Goal: Task Accomplishment & Management: Manage account settings

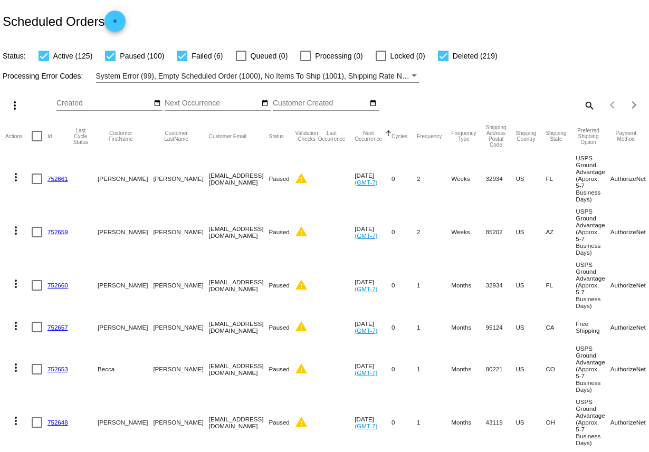
click at [590, 110] on mat-icon "search" at bounding box center [589, 105] width 13 height 16
click at [520, 98] on div "Search" at bounding box center [515, 100] width 162 height 21
paste input "[EMAIL_ADDRESS][DOMAIN_NAME]"
type input "[EMAIL_ADDRESS][DOMAIN_NAME]"
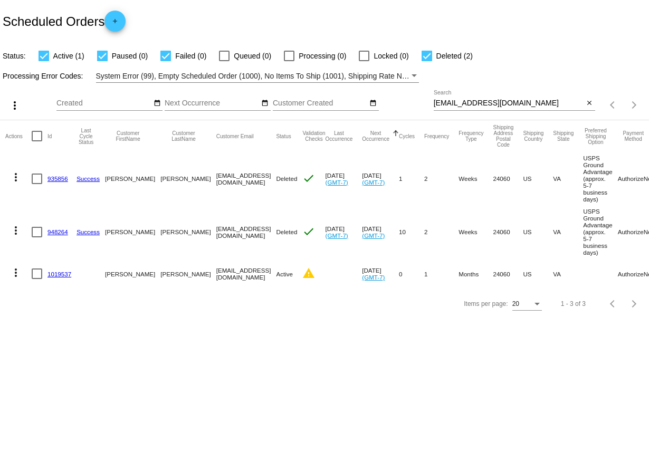
click at [54, 235] on link "948264" at bounding box center [58, 232] width 21 height 7
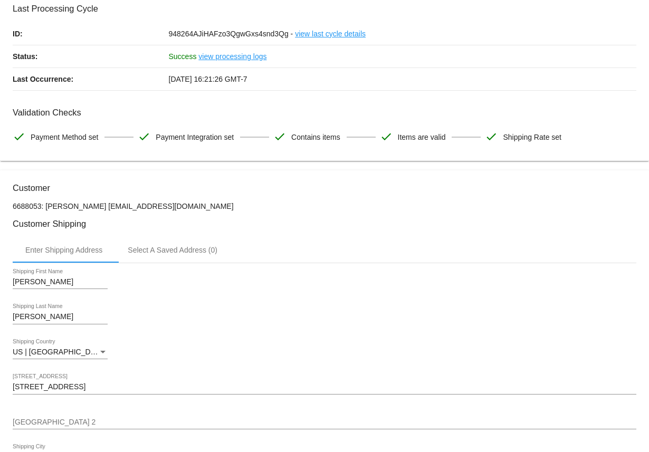
scroll to position [34, 0]
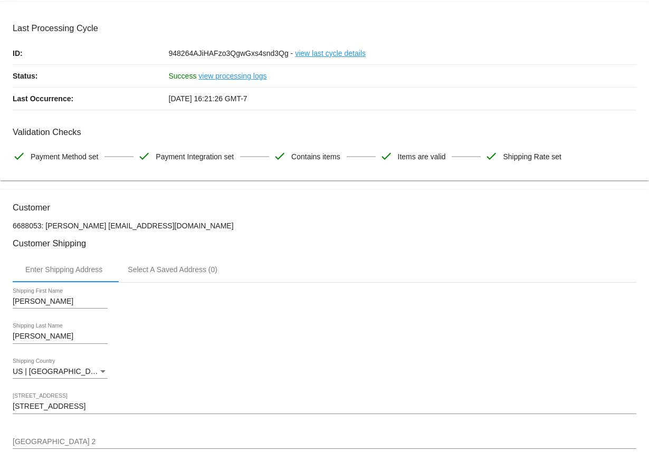
click at [243, 77] on link "view processing logs" at bounding box center [233, 76] width 68 height 22
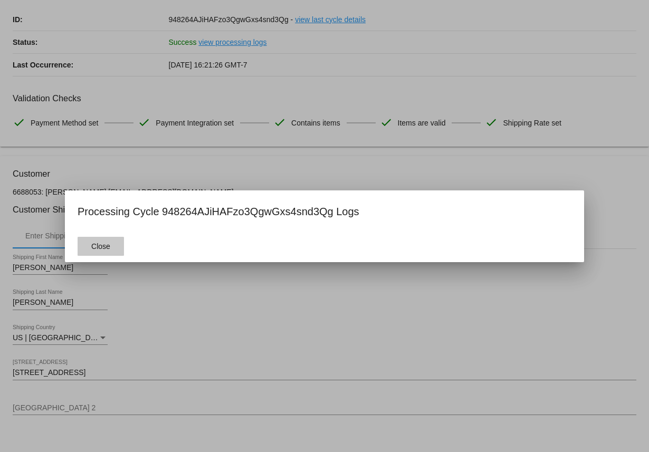
click at [99, 250] on button "Close" at bounding box center [101, 246] width 46 height 19
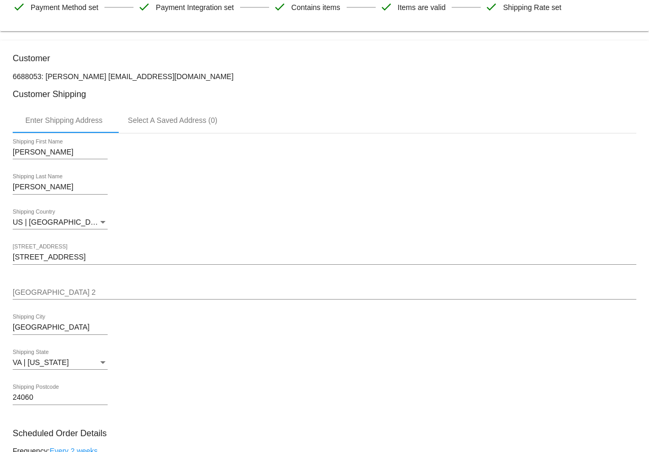
scroll to position [0, 0]
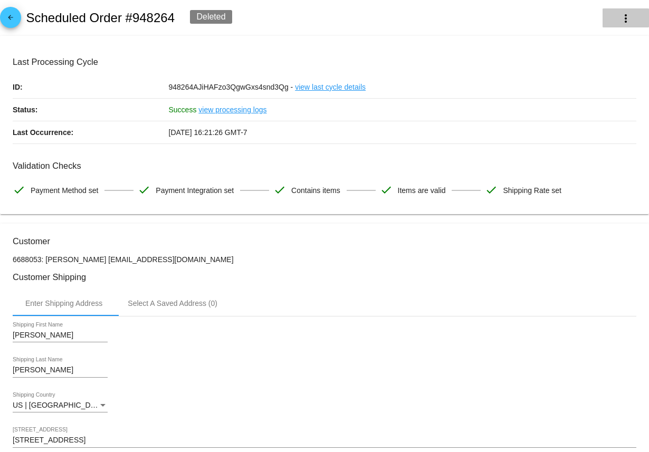
click at [623, 20] on mat-icon "more_vert" at bounding box center [626, 18] width 13 height 13
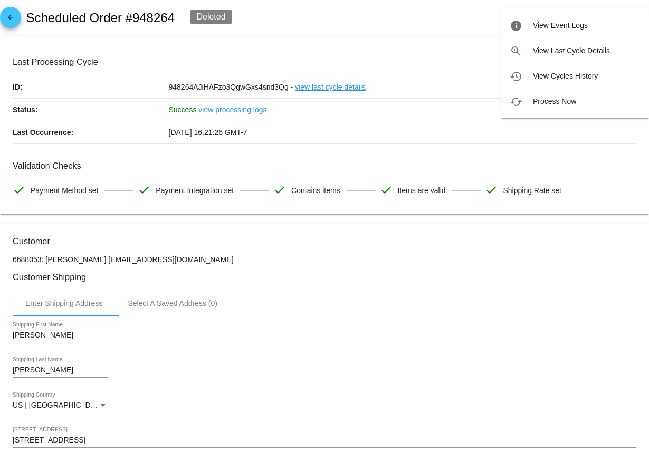
click at [142, 437] on div at bounding box center [324, 226] width 649 height 452
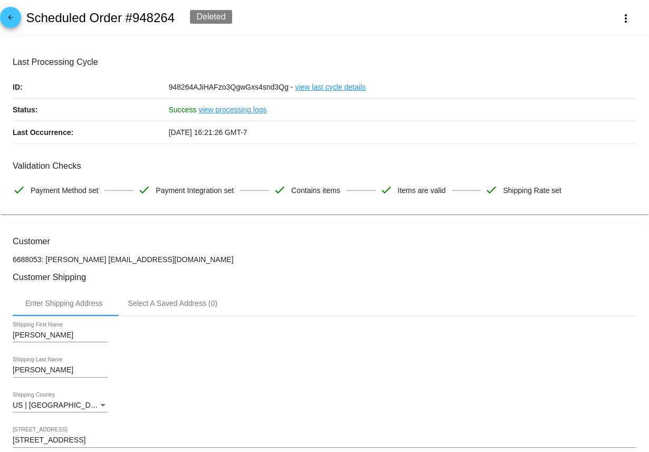
click at [1, 15] on link "arrow_back" at bounding box center [10, 17] width 21 height 21
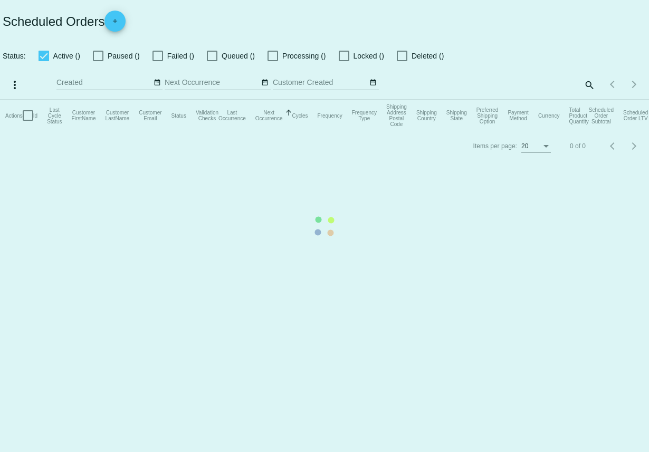
checkbox input "true"
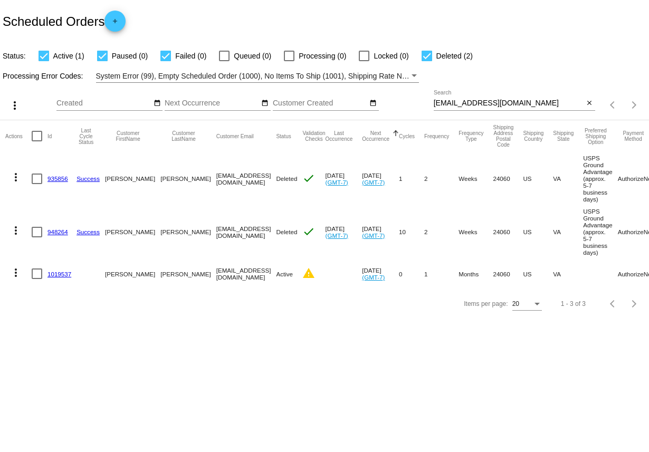
click at [49, 278] on link "1019537" at bounding box center [60, 274] width 24 height 7
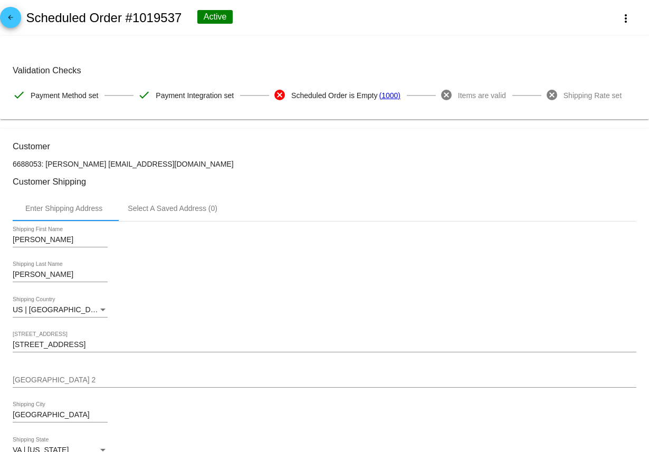
click at [13, 18] on mat-icon "arrow_back" at bounding box center [10, 20] width 13 height 13
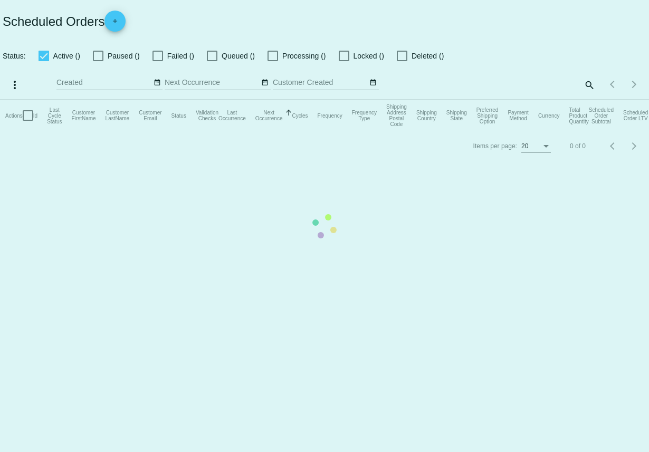
checkbox input "true"
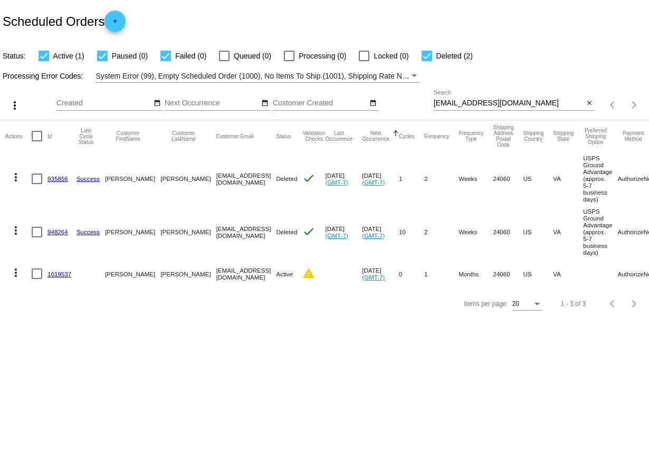
click at [56, 235] on link "948264" at bounding box center [58, 232] width 21 height 7
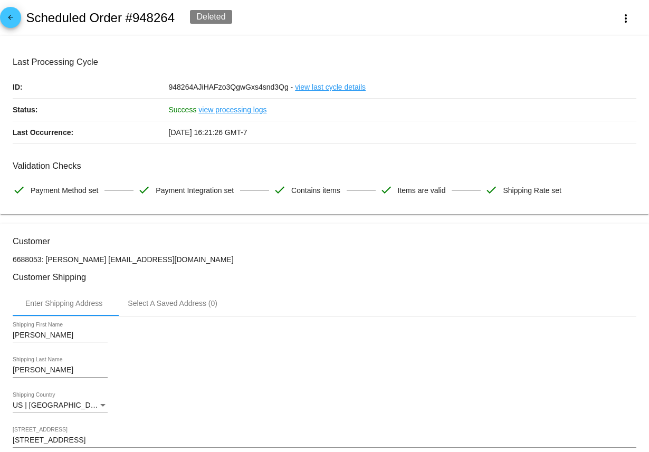
click at [8, 25] on mat-icon "arrow_back" at bounding box center [10, 20] width 13 height 13
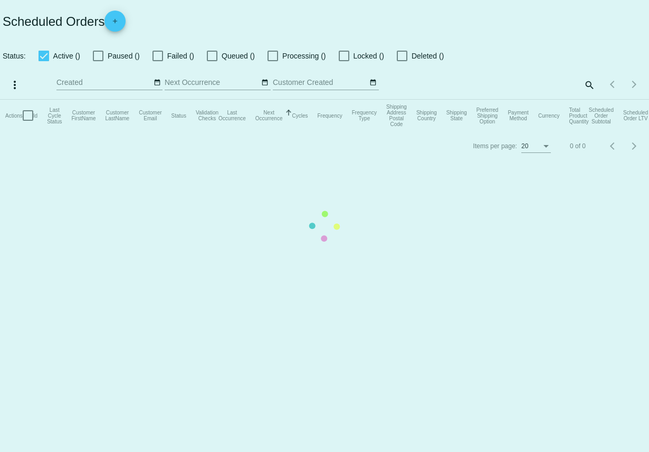
checkbox input "true"
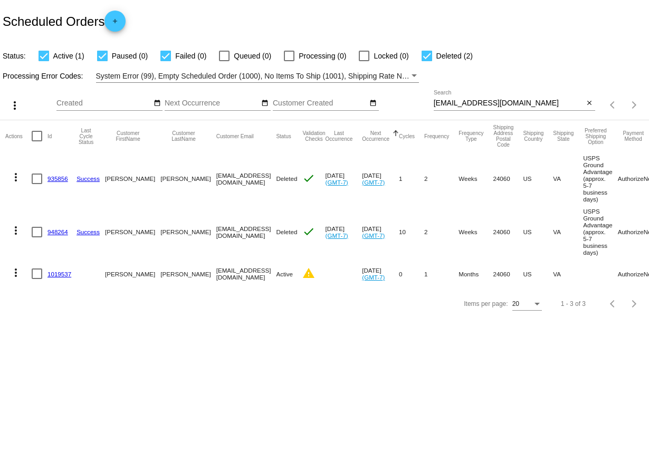
click at [18, 237] on mat-icon "more_vert" at bounding box center [16, 230] width 13 height 13
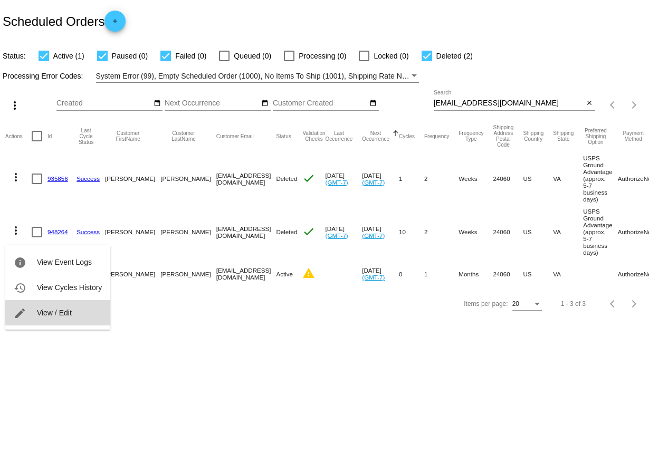
click at [50, 306] on button "edit View / Edit" at bounding box center [57, 312] width 105 height 25
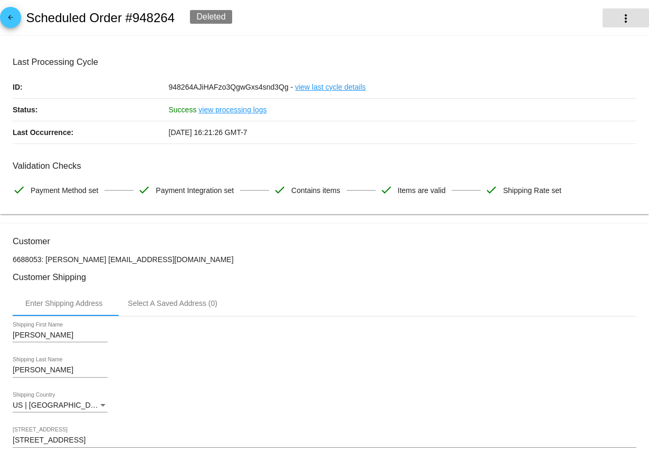
click at [636, 20] on button "more_vert" at bounding box center [626, 17] width 46 height 19
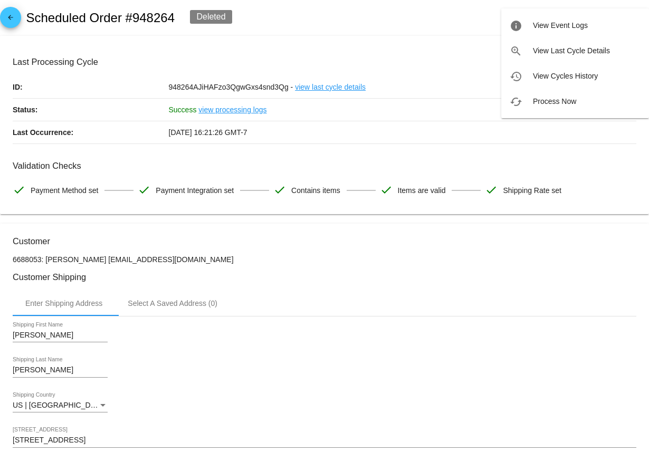
click at [439, 7] on div at bounding box center [324, 226] width 649 height 452
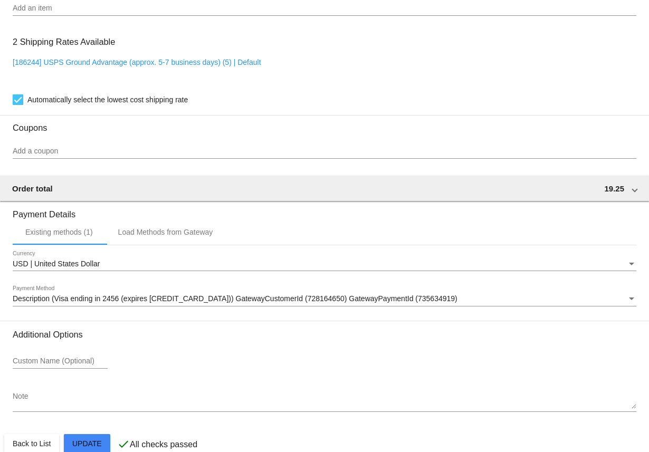
scroll to position [836, 0]
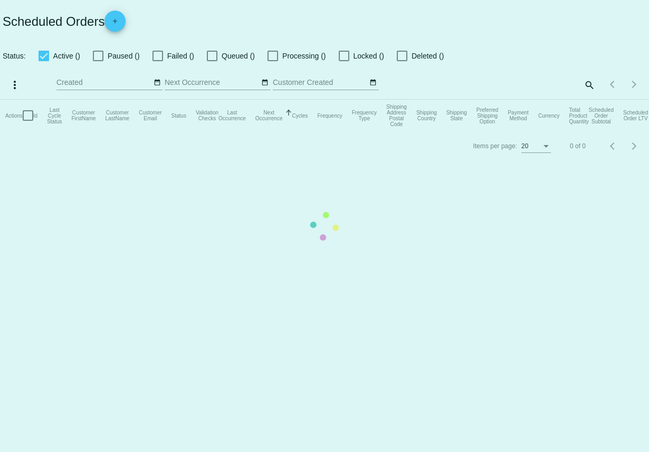
checkbox input "true"
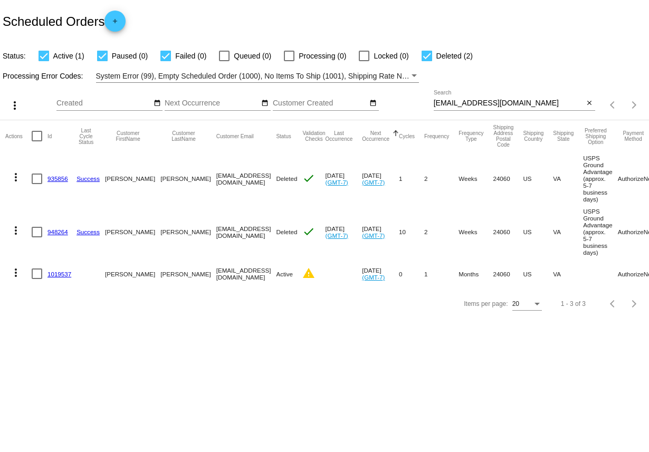
click at [36, 236] on div at bounding box center [37, 232] width 11 height 11
click at [36, 238] on input "checkbox" at bounding box center [36, 238] width 1 height 1
checkbox input "true"
click at [12, 108] on mat-icon "more_vert" at bounding box center [14, 105] width 13 height 13
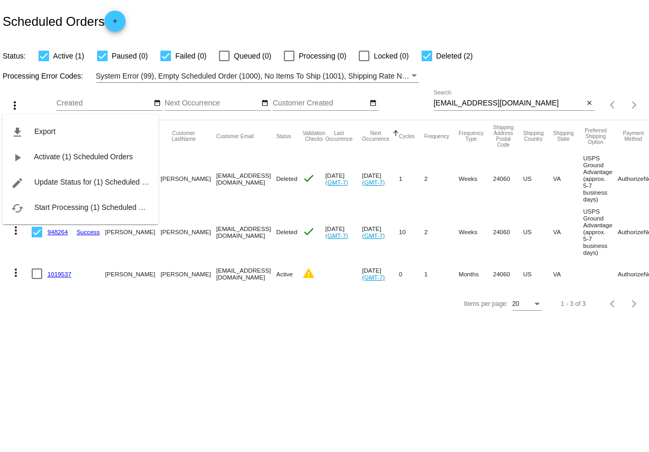
click at [68, 369] on div at bounding box center [324, 226] width 649 height 452
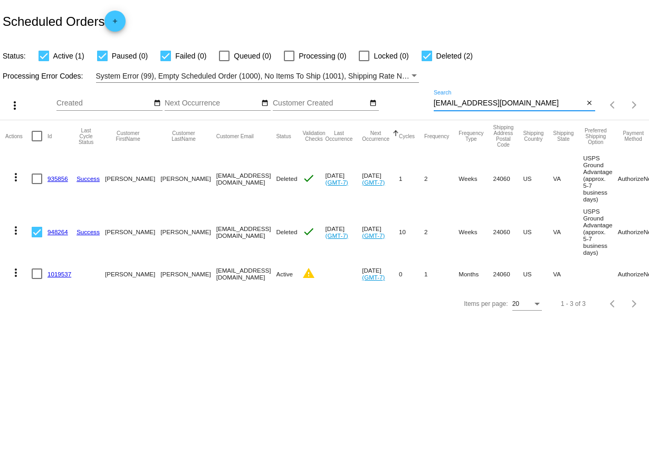
click at [547, 101] on input "[EMAIL_ADDRESS][DOMAIN_NAME]" at bounding box center [509, 103] width 150 height 8
type input "caro"
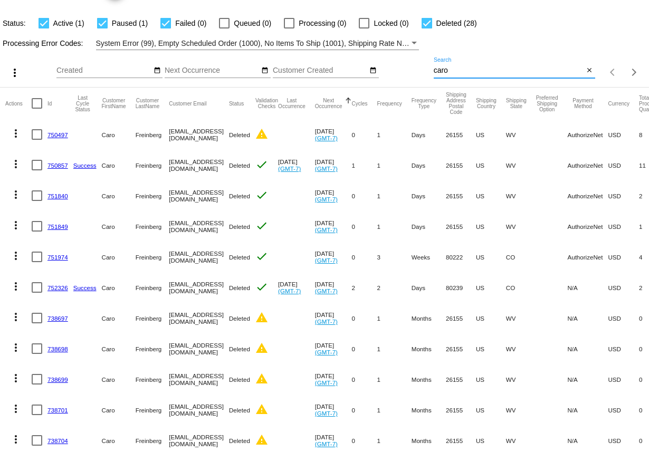
scroll to position [13, 0]
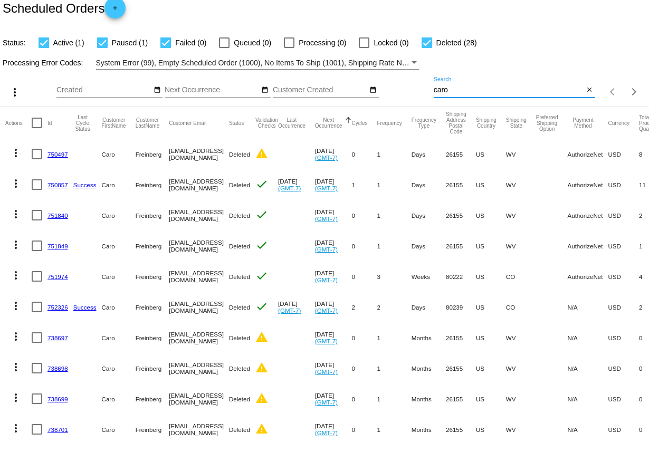
click at [18, 185] on mat-icon "more_vert" at bounding box center [16, 183] width 13 height 13
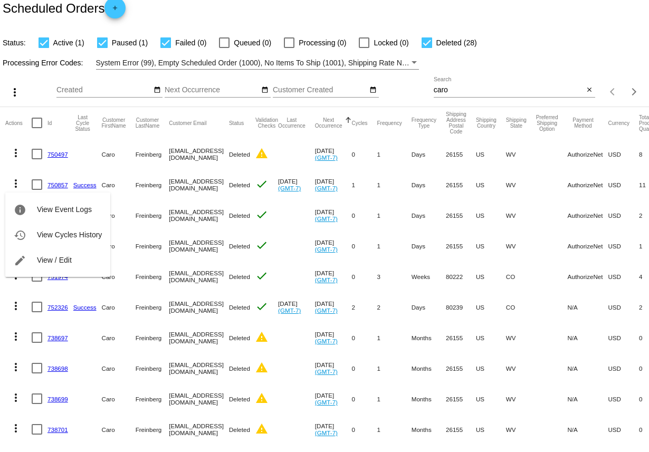
click at [11, 180] on div "info View Event Logs history View Cycles History edit View / Edit" at bounding box center [57, 225] width 105 height 105
click at [38, 184] on div "info View Event Logs history View Cycles History edit View / Edit" at bounding box center [57, 225] width 105 height 105
click at [6, 185] on div "info View Event Logs history View Cycles History edit View / Edit" at bounding box center [57, 225] width 105 height 105
click at [362, 178] on div at bounding box center [324, 226] width 649 height 452
click at [59, 186] on link "750857" at bounding box center [58, 185] width 21 height 7
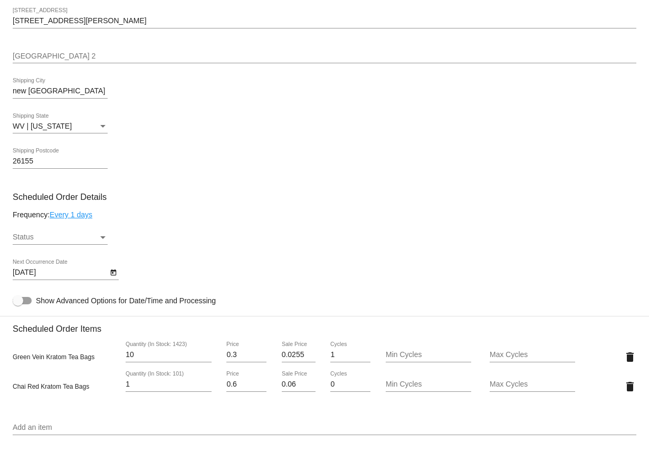
scroll to position [442, 0]
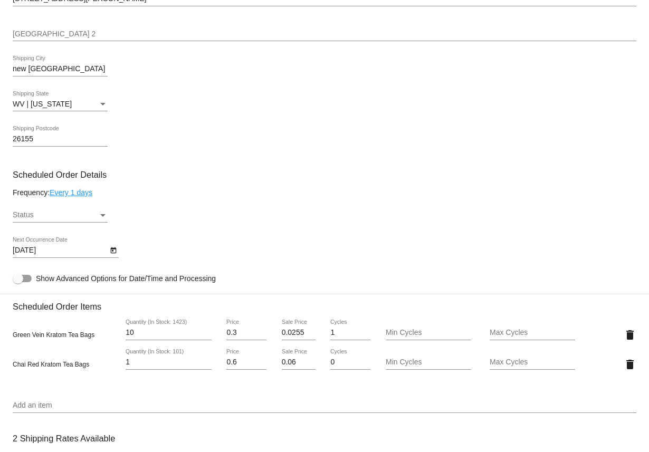
click at [121, 252] on div "[DATE] Next Occurrence Date" at bounding box center [325, 253] width 624 height 30
click at [116, 254] on icon "Open calendar" at bounding box center [113, 251] width 6 height 6
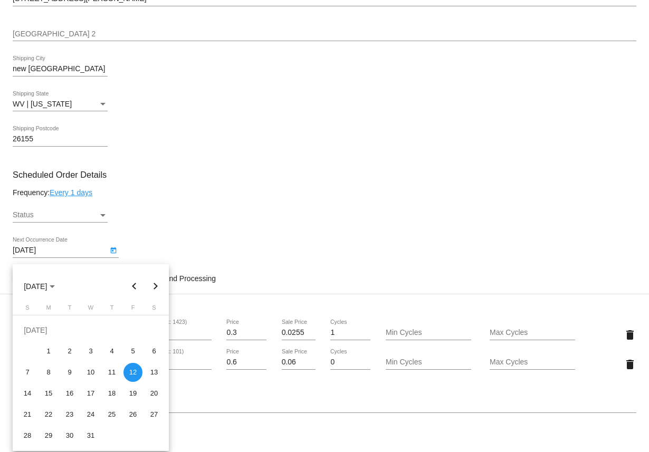
click at [158, 282] on button "Next month" at bounding box center [155, 286] width 21 height 21
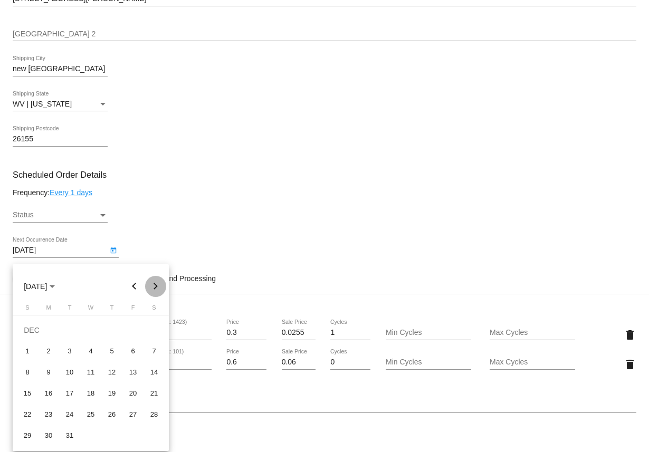
click at [158, 282] on button "Next month" at bounding box center [155, 286] width 21 height 21
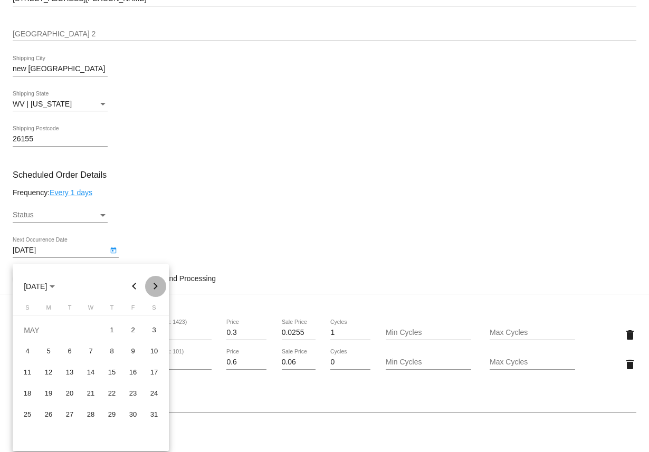
click at [158, 282] on button "Next month" at bounding box center [155, 286] width 21 height 21
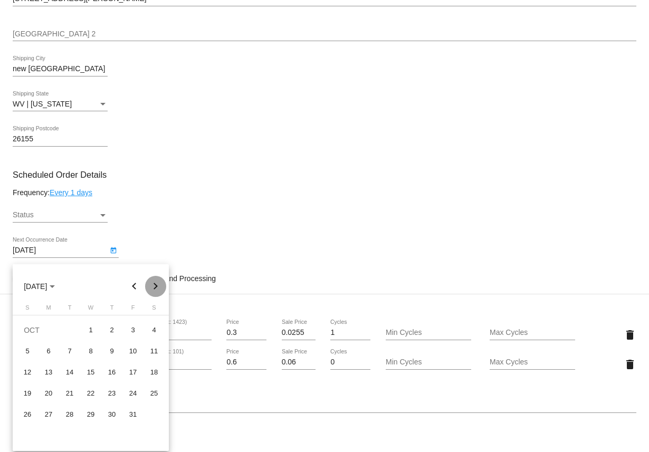
click at [158, 282] on button "Next month" at bounding box center [155, 286] width 21 height 21
click at [77, 355] on div "2" at bounding box center [69, 351] width 19 height 19
type input "[DATE]"
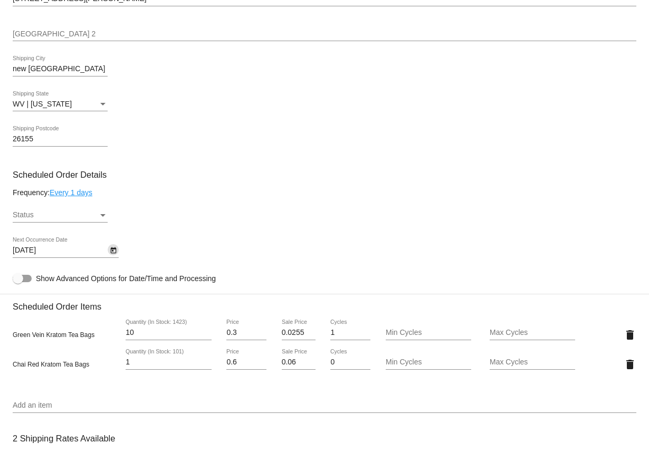
scroll to position [866, 0]
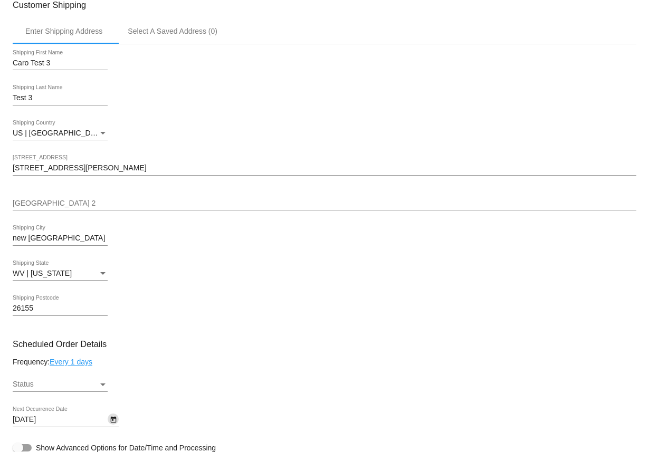
scroll to position [0, 0]
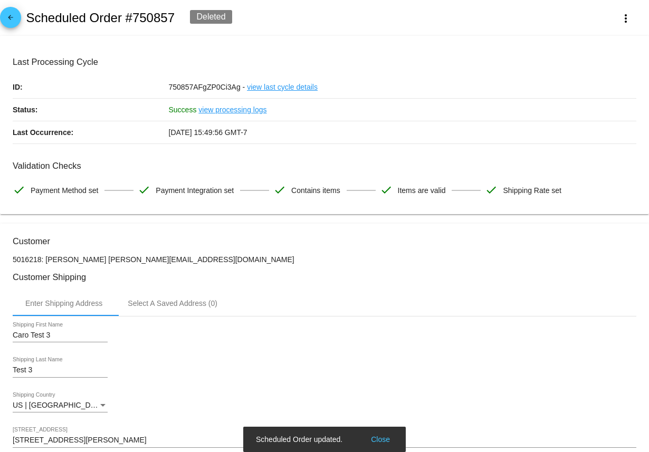
click at [14, 27] on span "arrow_back" at bounding box center [10, 20] width 13 height 26
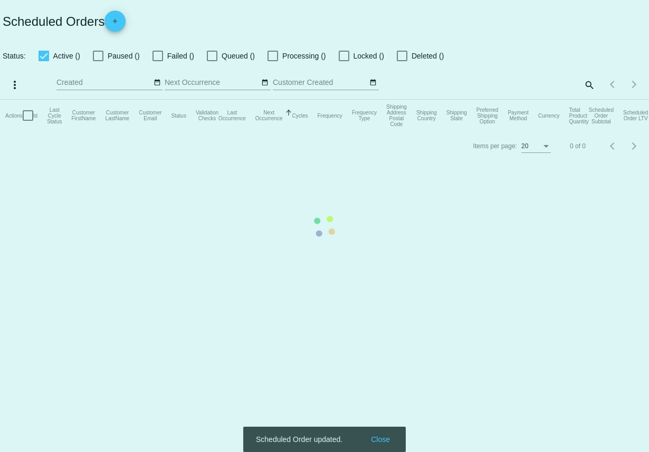
checkbox input "true"
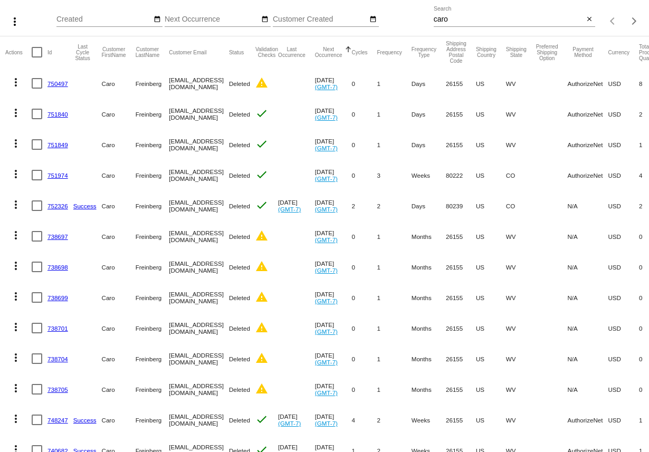
scroll to position [20, 0]
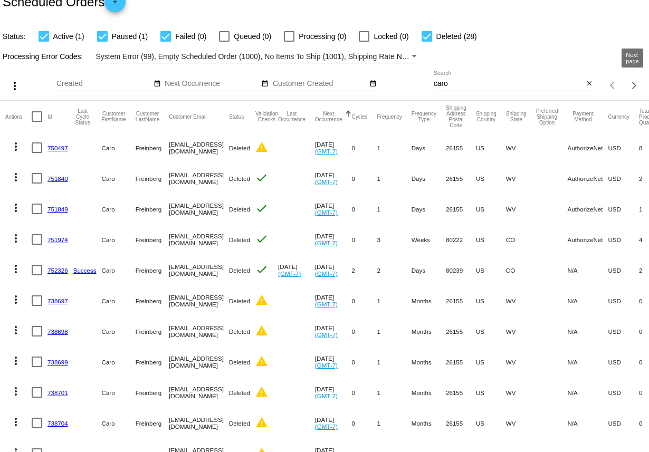
click at [635, 93] on button "Next page" at bounding box center [634, 85] width 21 height 21
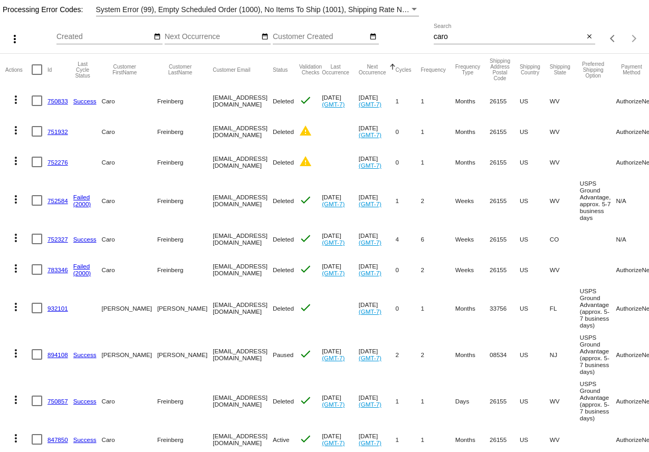
scroll to position [112, 0]
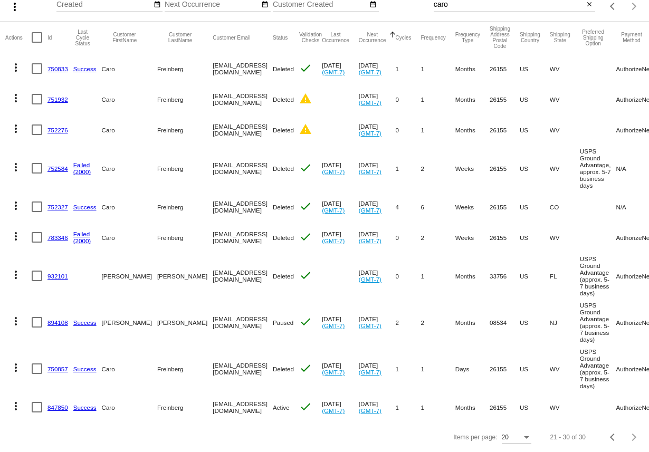
click at [17, 366] on mat-icon "more_vert" at bounding box center [16, 368] width 13 height 13
click at [197, 443] on div at bounding box center [324, 226] width 649 height 452
click at [197, 446] on div "Items per page: 20 21 - 30 of 30" at bounding box center [324, 438] width 649 height 30
click at [34, 367] on div at bounding box center [37, 369] width 11 height 11
click at [36, 374] on input "checkbox" at bounding box center [36, 374] width 1 height 1
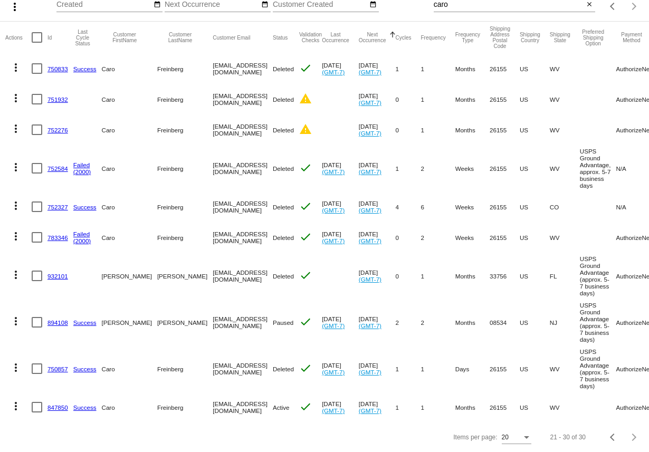
checkbox input "true"
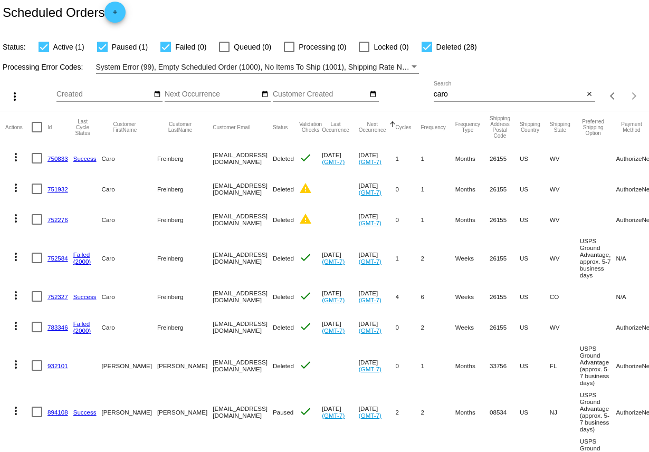
scroll to position [0, 0]
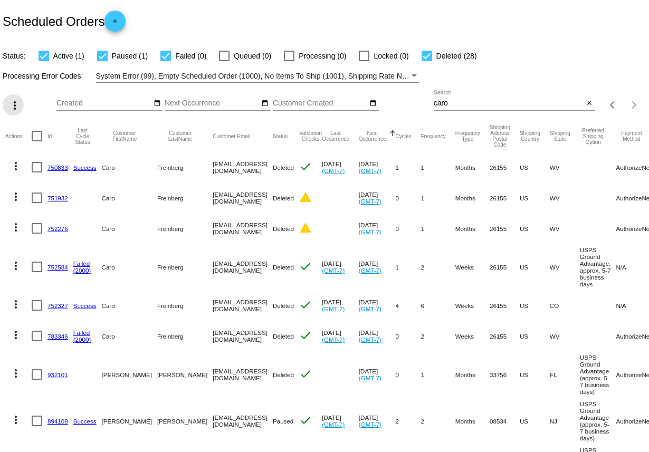
click at [22, 100] on button "more_vert" at bounding box center [13, 104] width 21 height 21
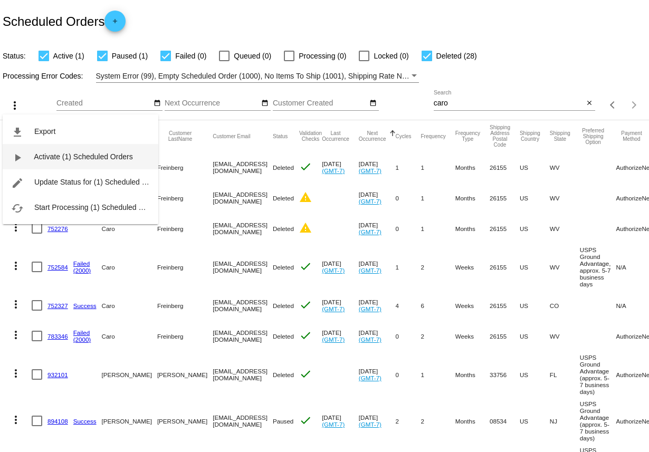
click at [51, 162] on button "play_arrow Activate (1) Scheduled Orders" at bounding box center [81, 156] width 156 height 25
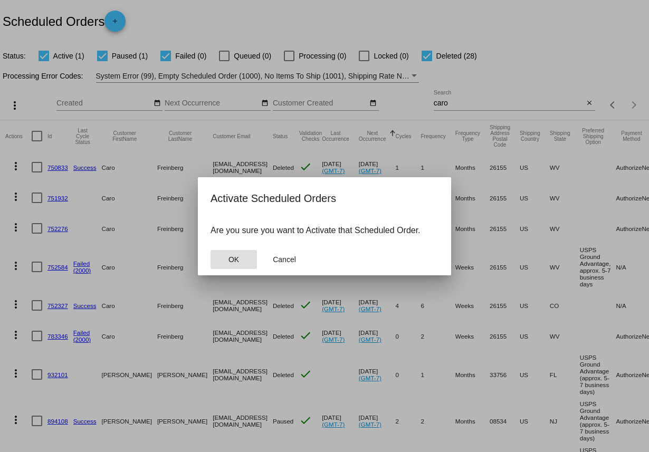
click at [233, 257] on span "OK" at bounding box center [234, 260] width 11 height 8
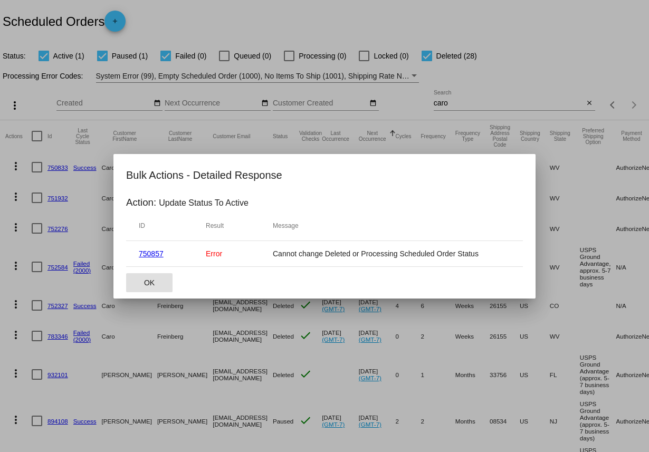
click at [155, 283] on button "OK" at bounding box center [149, 282] width 46 height 19
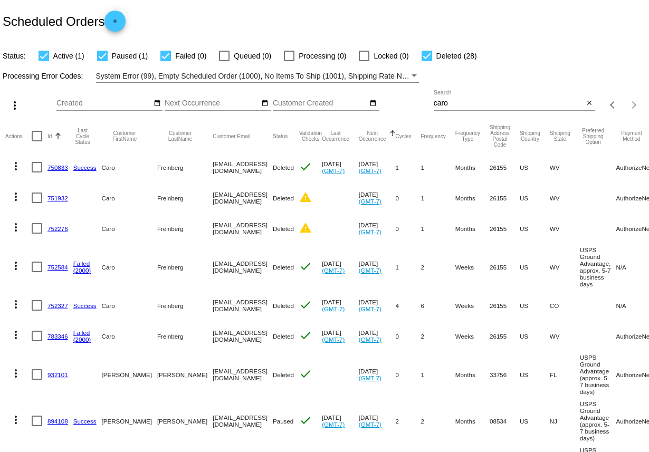
scroll to position [112, 0]
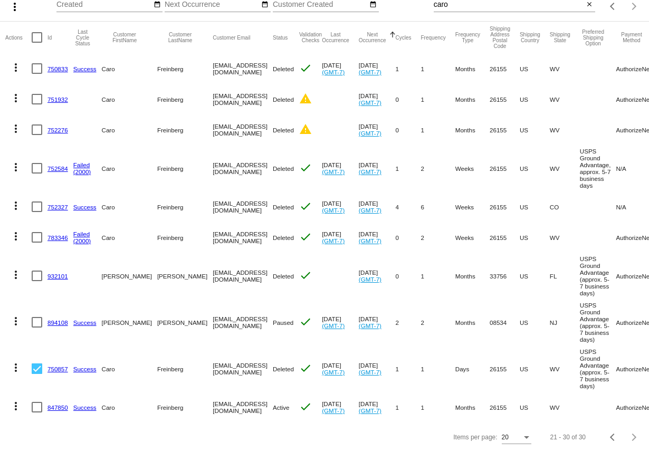
click at [54, 368] on link "750857" at bounding box center [58, 369] width 21 height 7
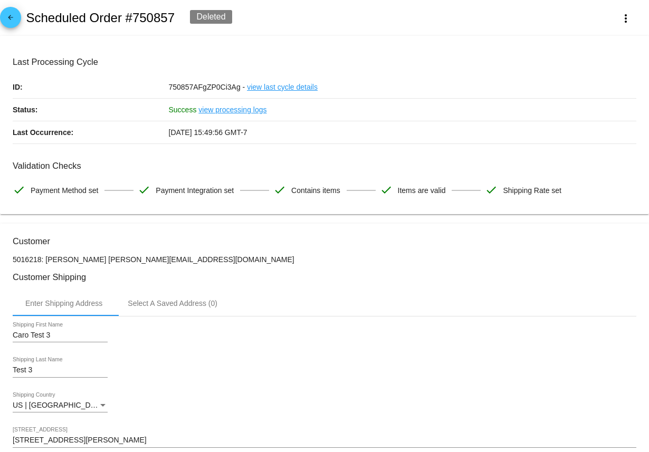
click at [13, 17] on mat-icon "arrow_back" at bounding box center [10, 20] width 13 height 13
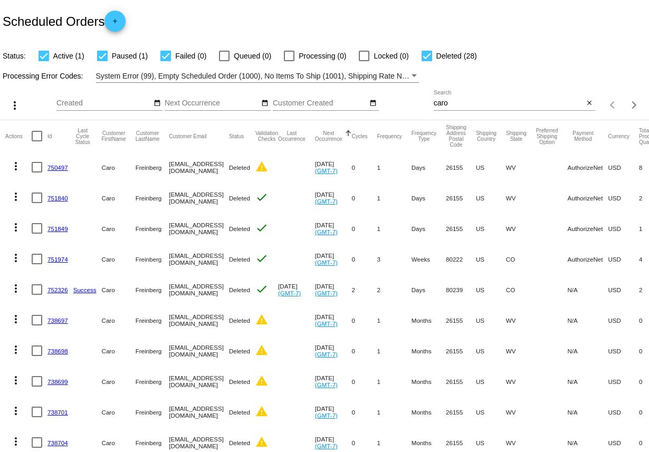
click at [467, 105] on input "caro" at bounding box center [509, 103] width 150 height 8
paste input "[EMAIL_ADDRESS][DOMAIN_NAME]"
type input "[EMAIL_ADDRESS][DOMAIN_NAME]"
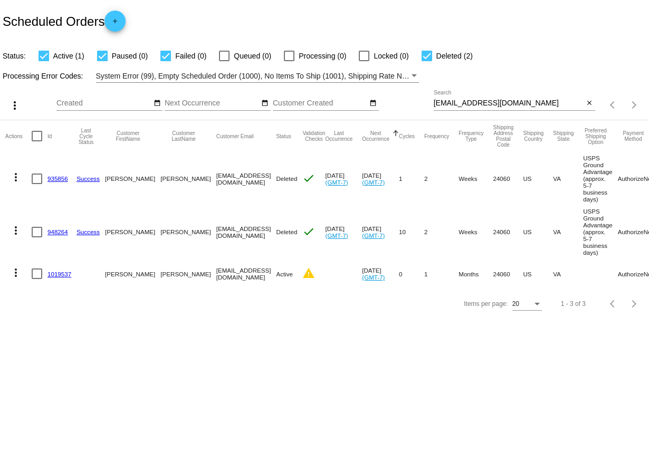
drag, startPoint x: 74, startPoint y: 283, endPoint x: 48, endPoint y: 284, distance: 25.9
click at [48, 284] on mat-cell "1019537" at bounding box center [62, 274] width 29 height 31
copy link "1019537"
